Goal: Transaction & Acquisition: Purchase product/service

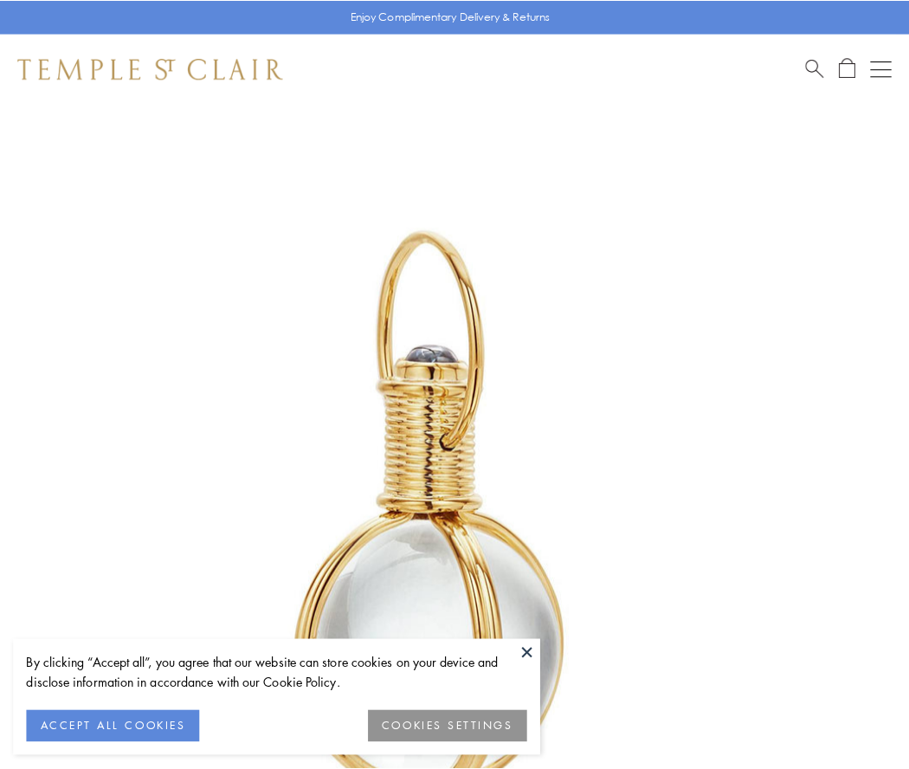
scroll to position [452, 0]
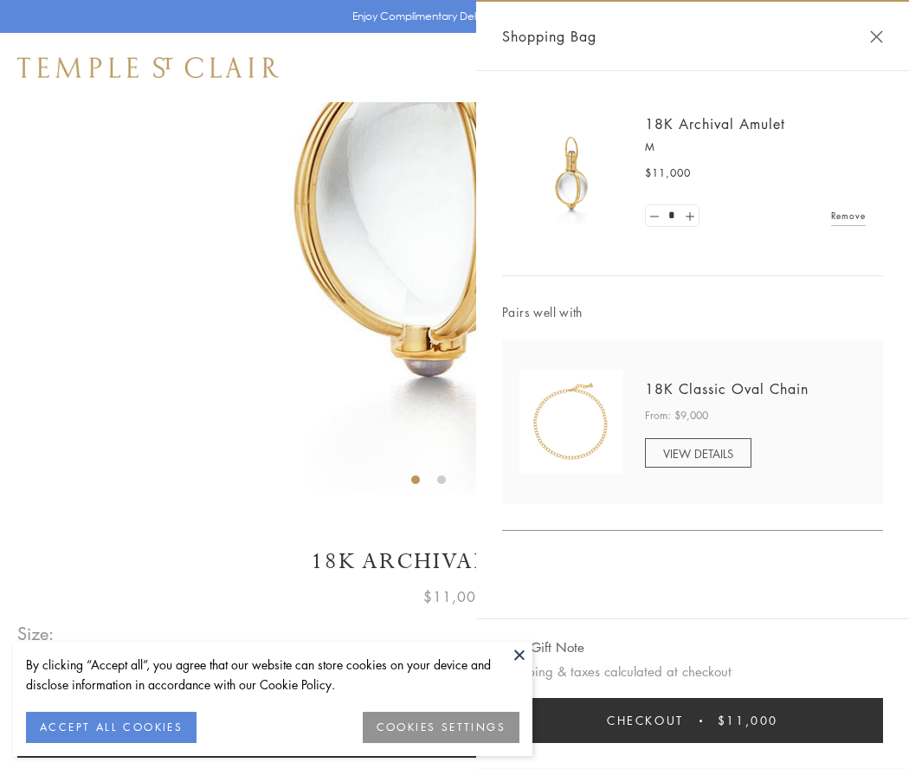
click at [693, 720] on button "Checkout $11,000" at bounding box center [692, 720] width 381 height 45
